Goal: Information Seeking & Learning: Learn about a topic

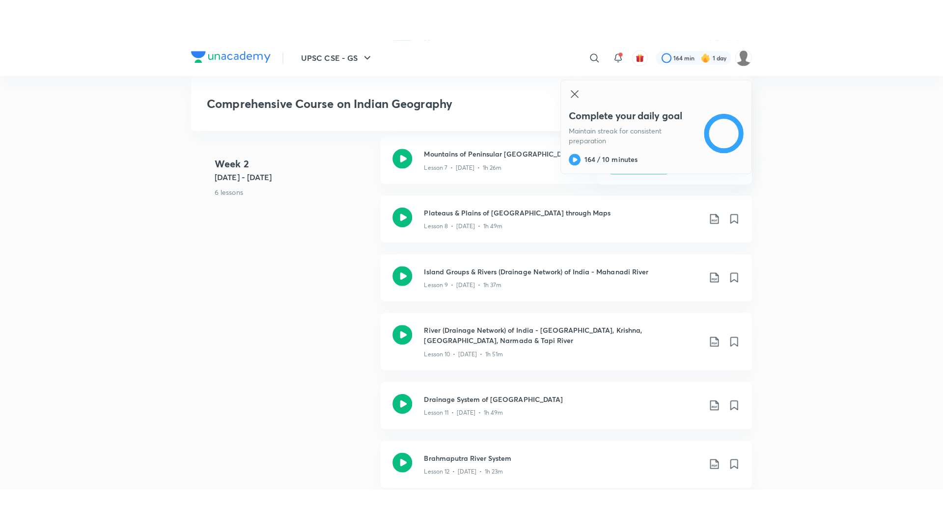
scroll to position [977, 0]
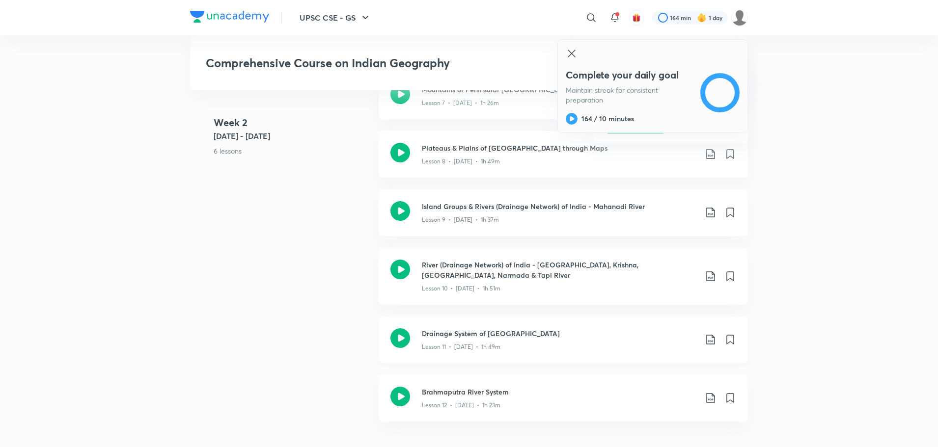
click at [394, 333] on icon at bounding box center [400, 339] width 20 height 20
